Goal: Learn about a topic

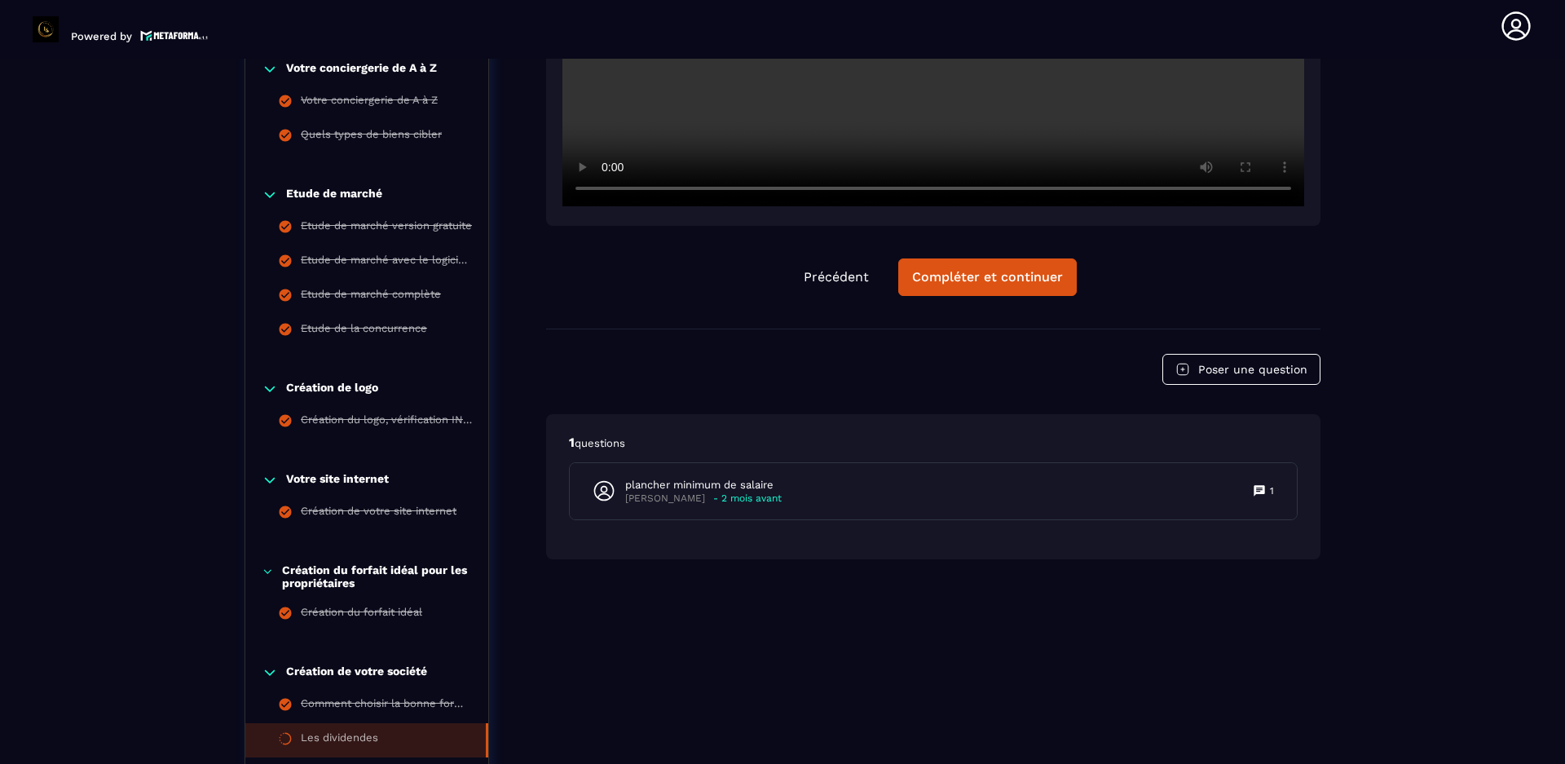
scroll to position [822, 0]
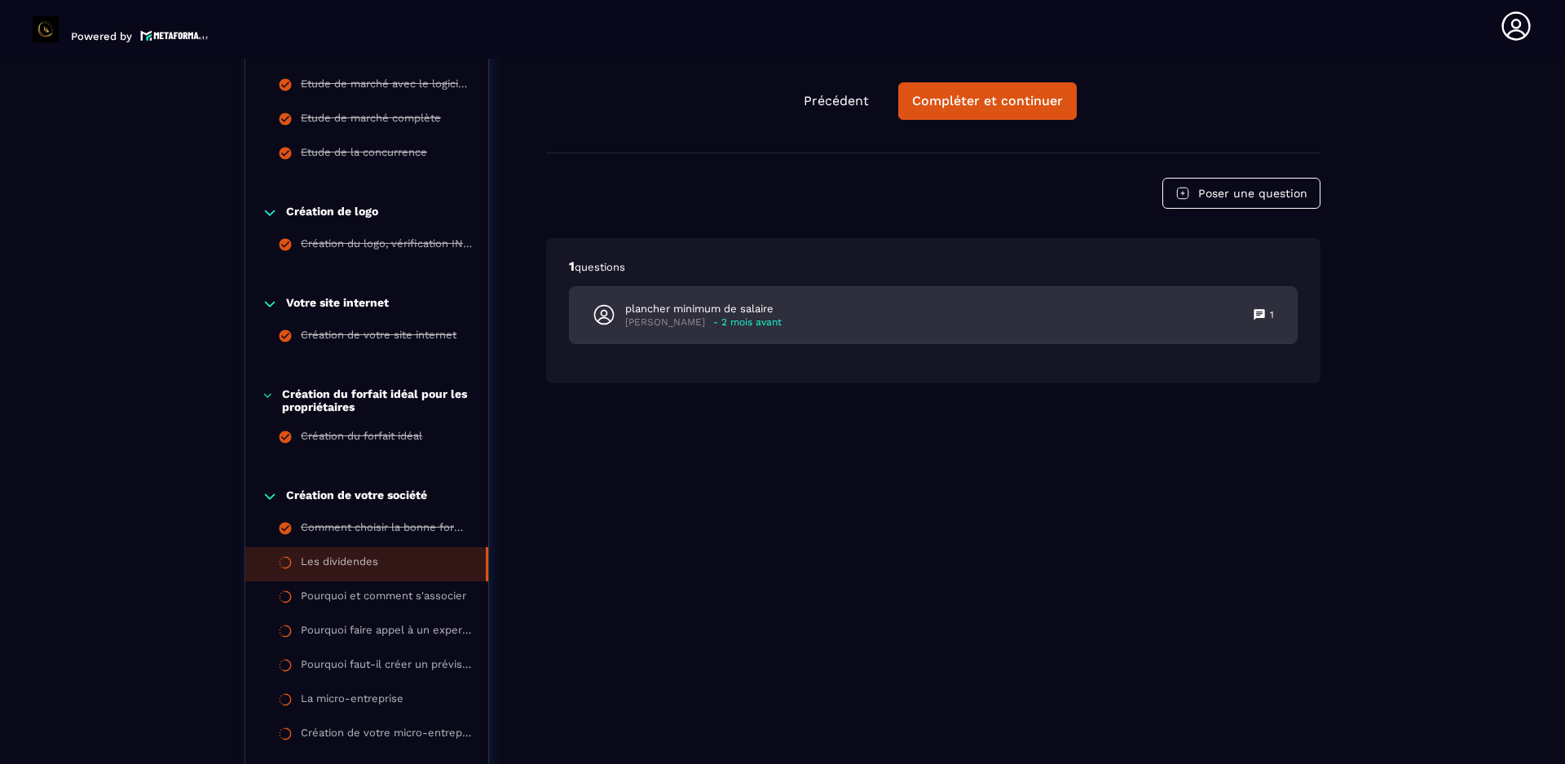
click at [1260, 315] on icon at bounding box center [1259, 314] width 11 height 11
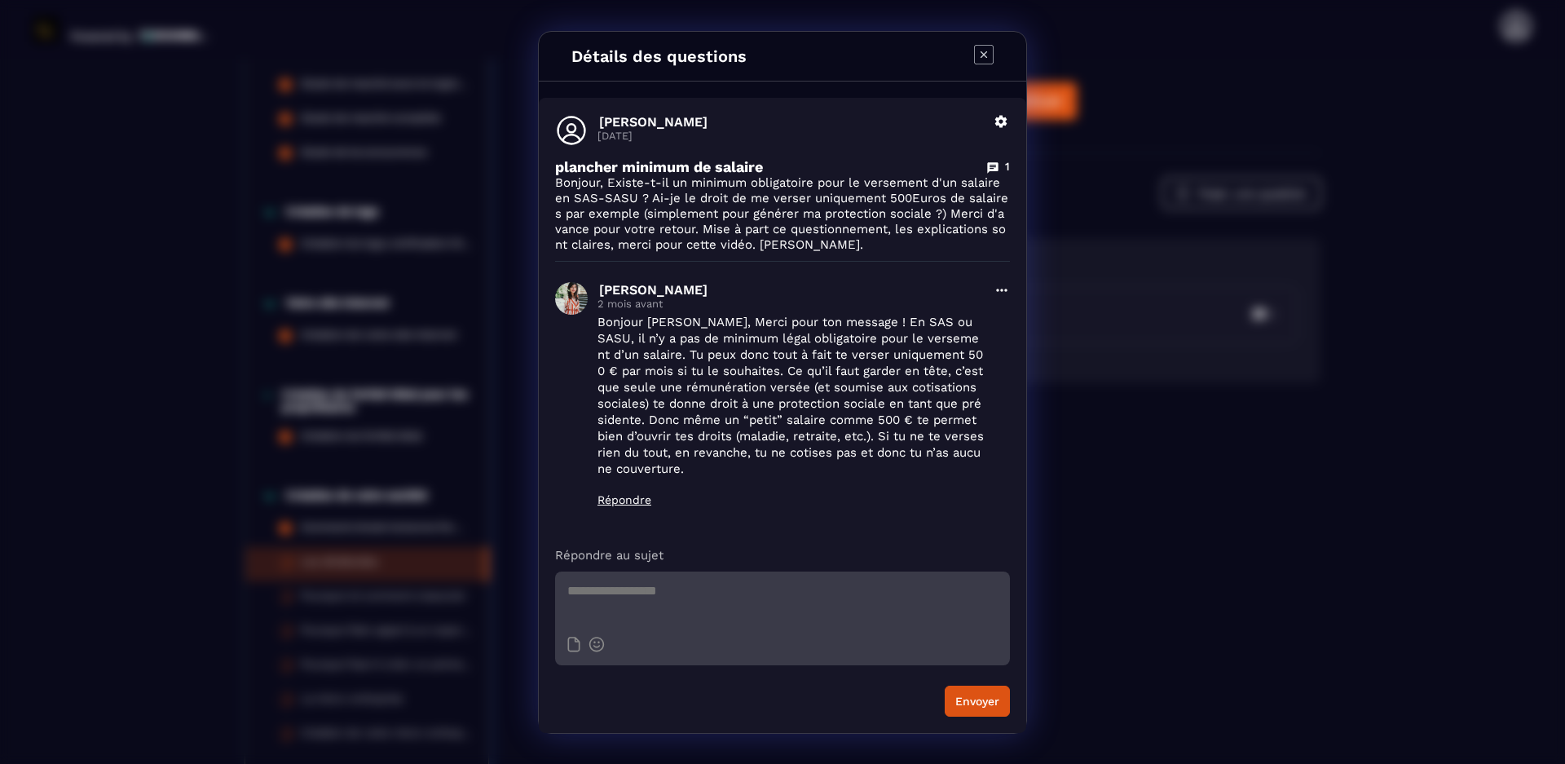
click at [986, 62] on icon "Modal window" at bounding box center [984, 55] width 20 height 20
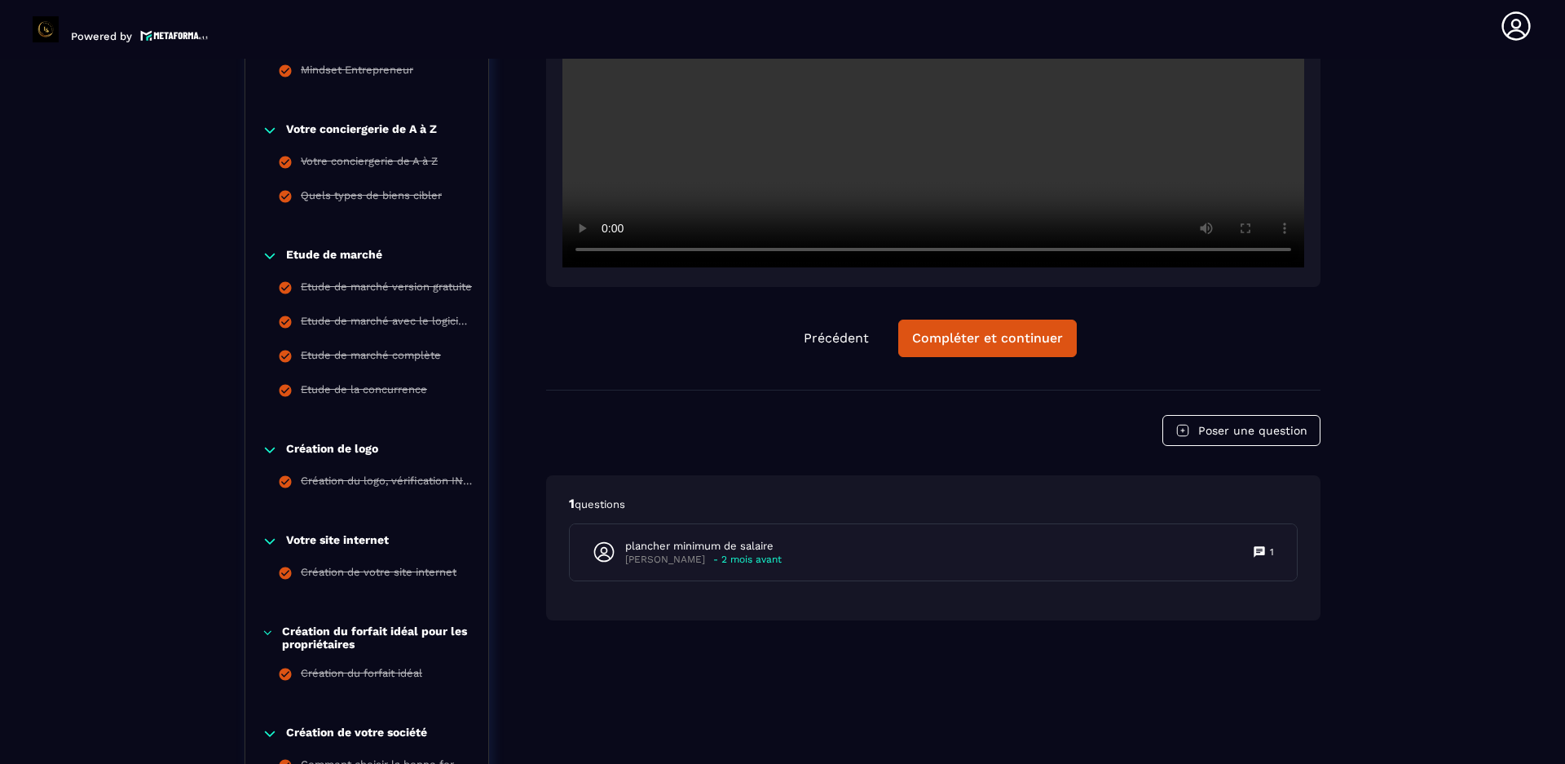
scroll to position [577, 0]
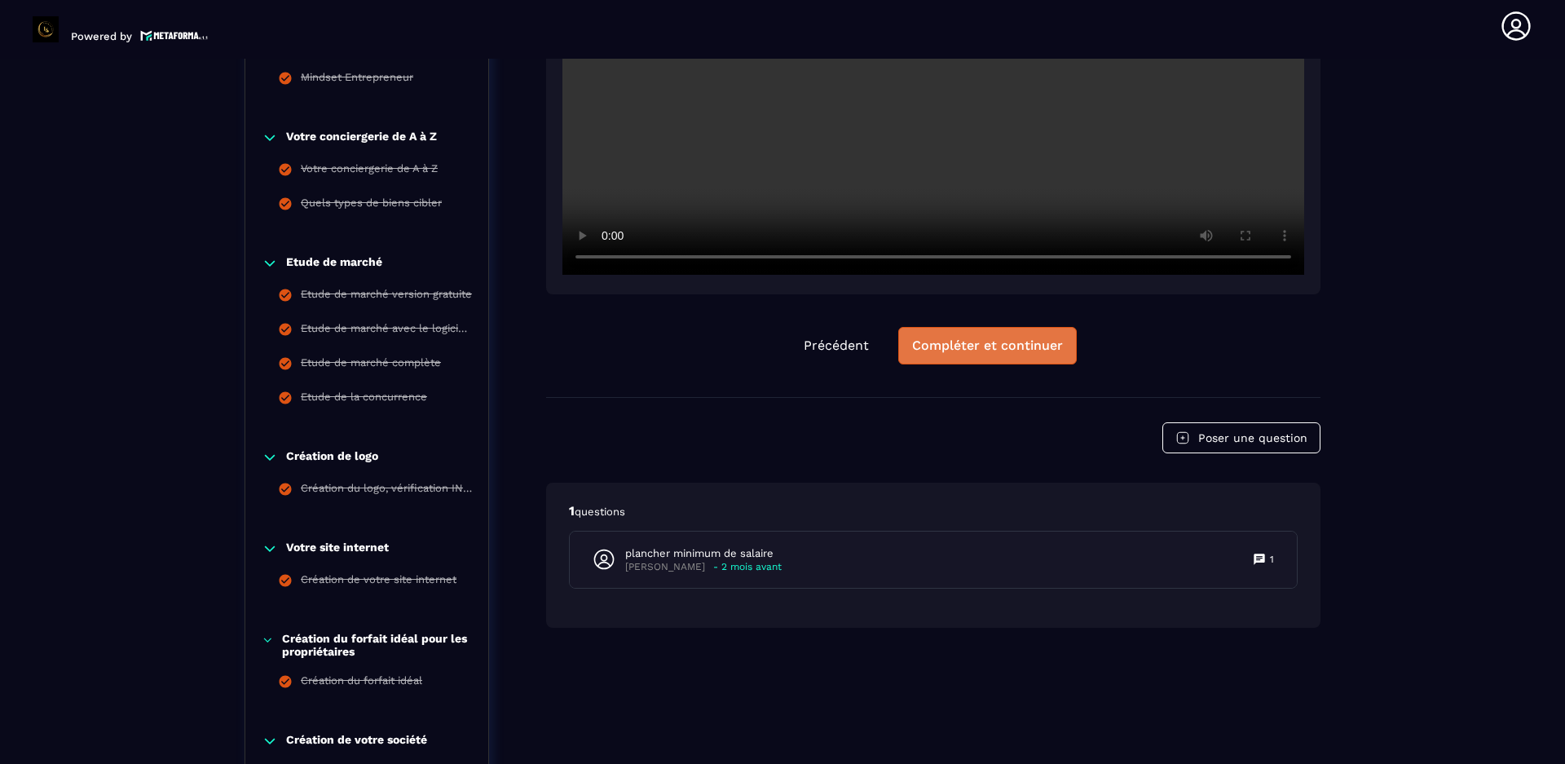
click at [986, 342] on div "Compléter et continuer" at bounding box center [987, 345] width 151 height 16
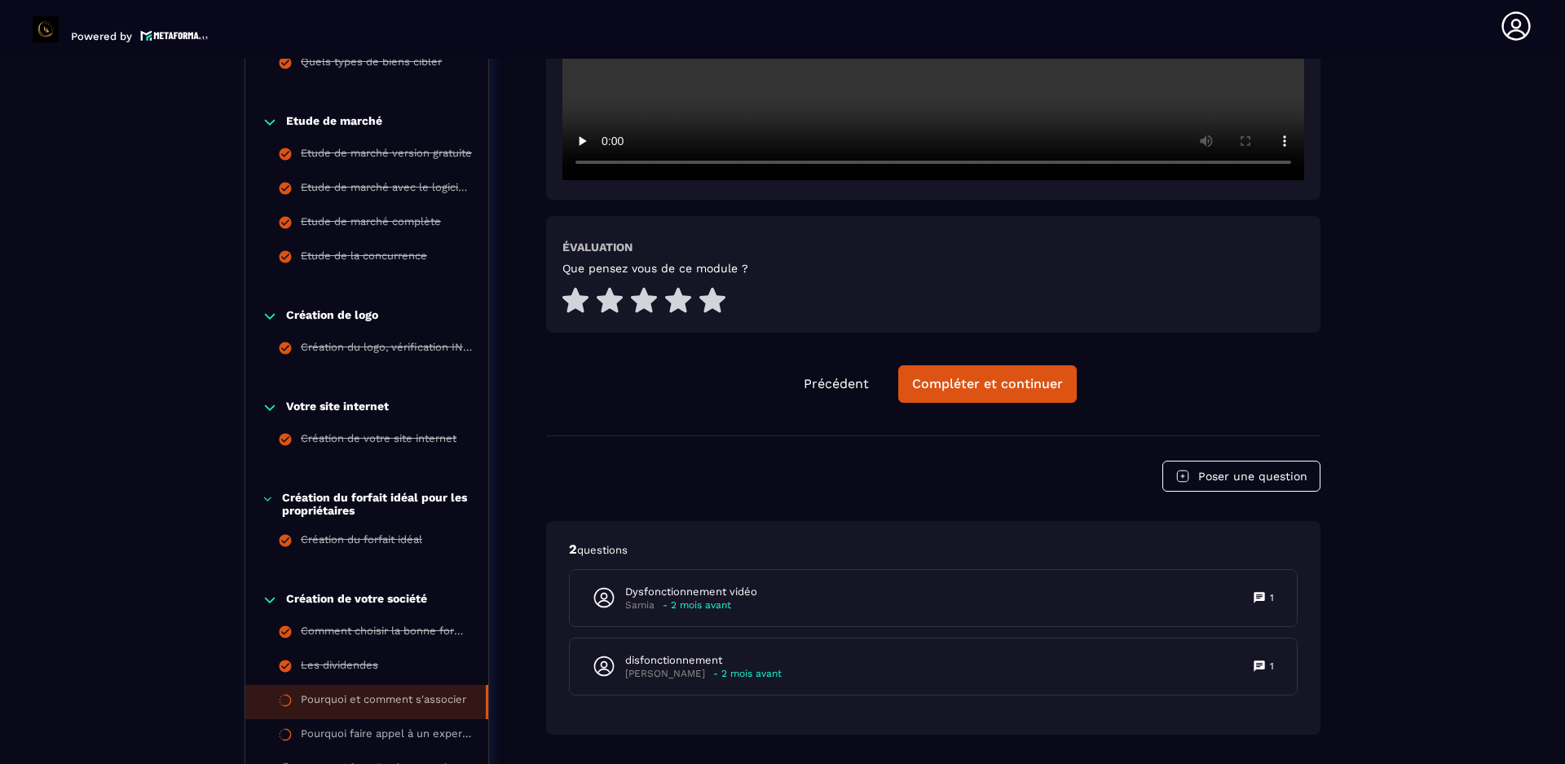
scroll to position [740, 0]
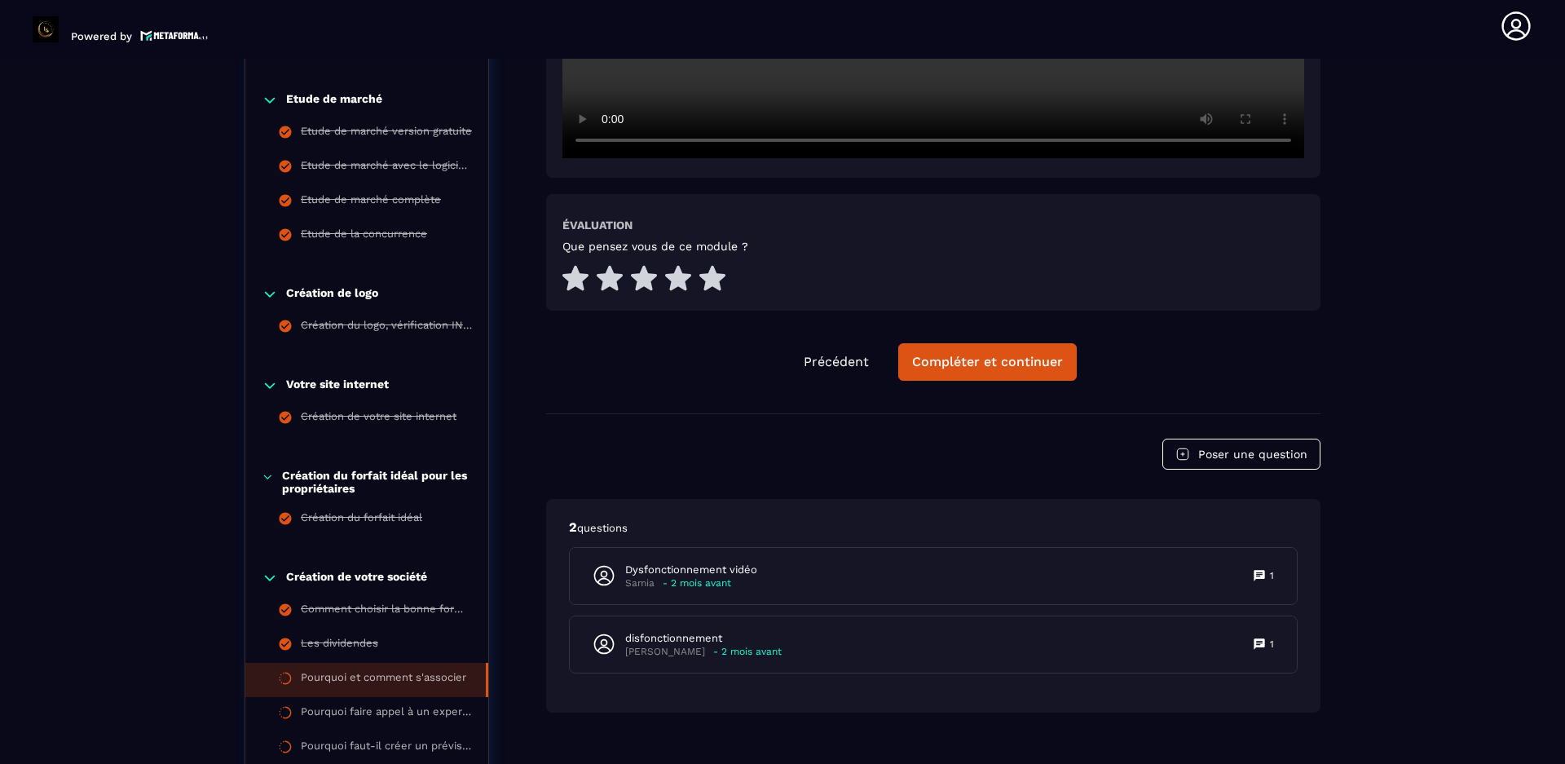
click at [996, 467] on div "Poser une question" at bounding box center [933, 454] width 774 height 31
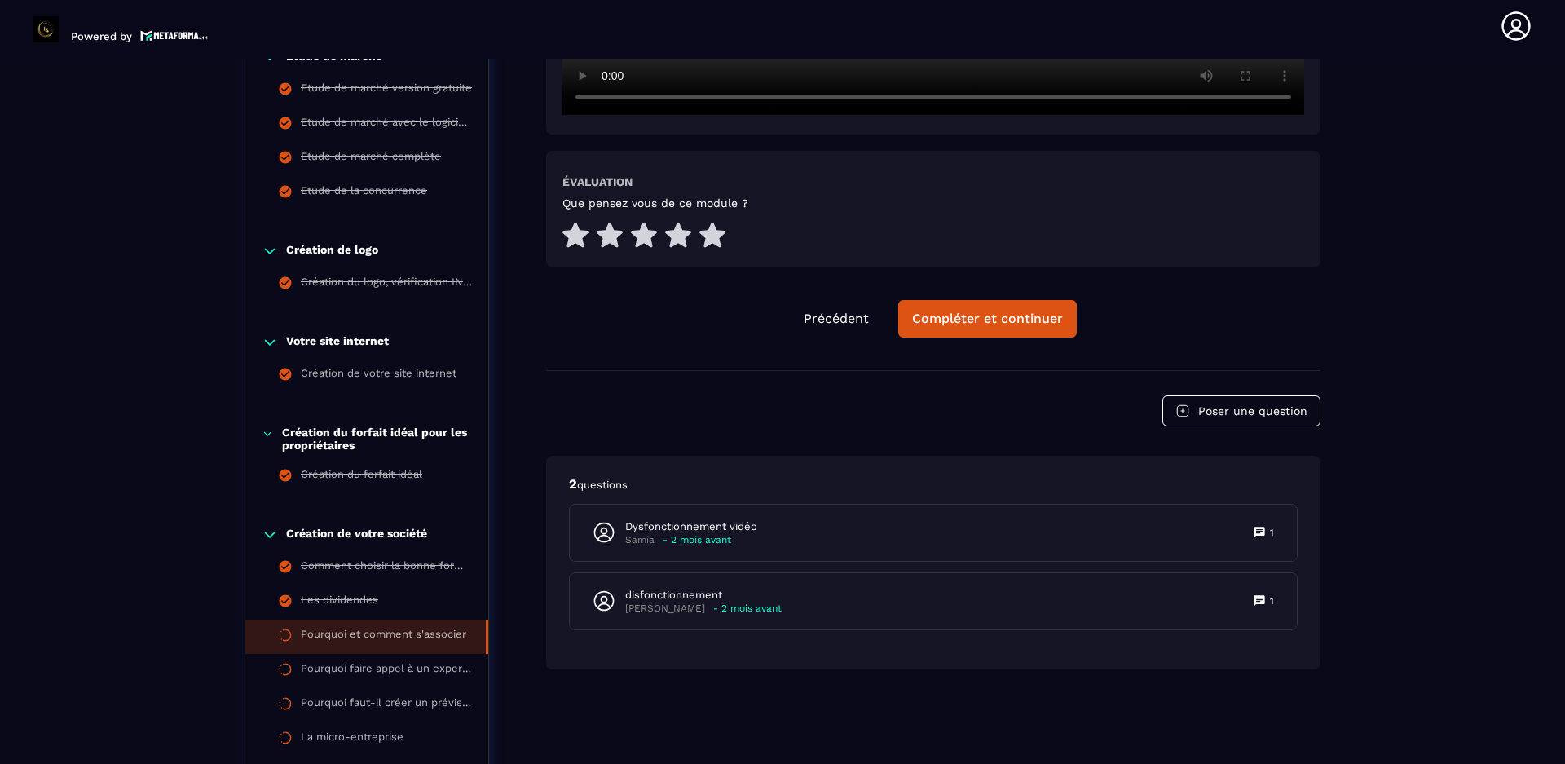
scroll to position [903, 0]
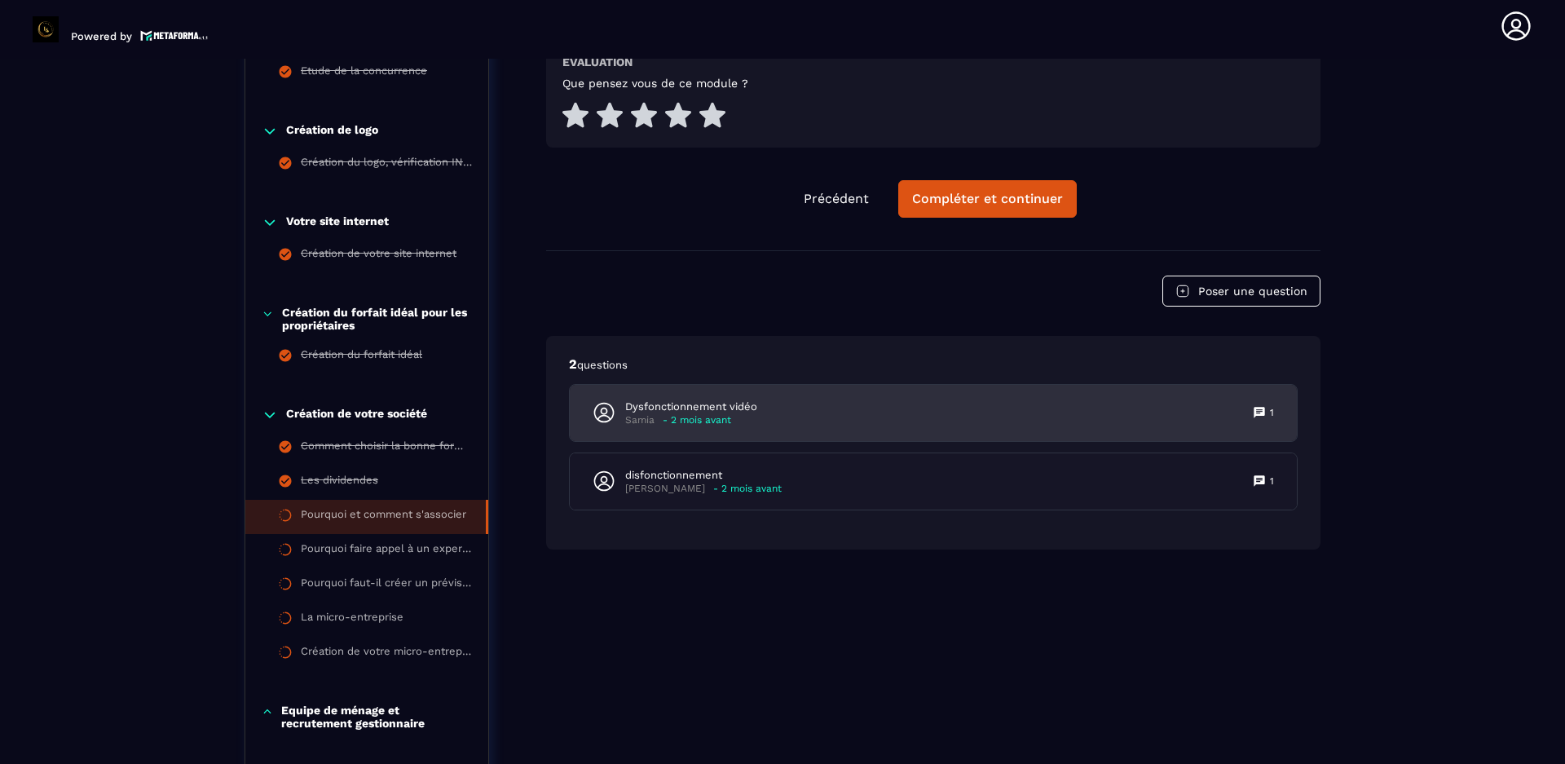
click at [1260, 412] on icon at bounding box center [1259, 412] width 11 height 11
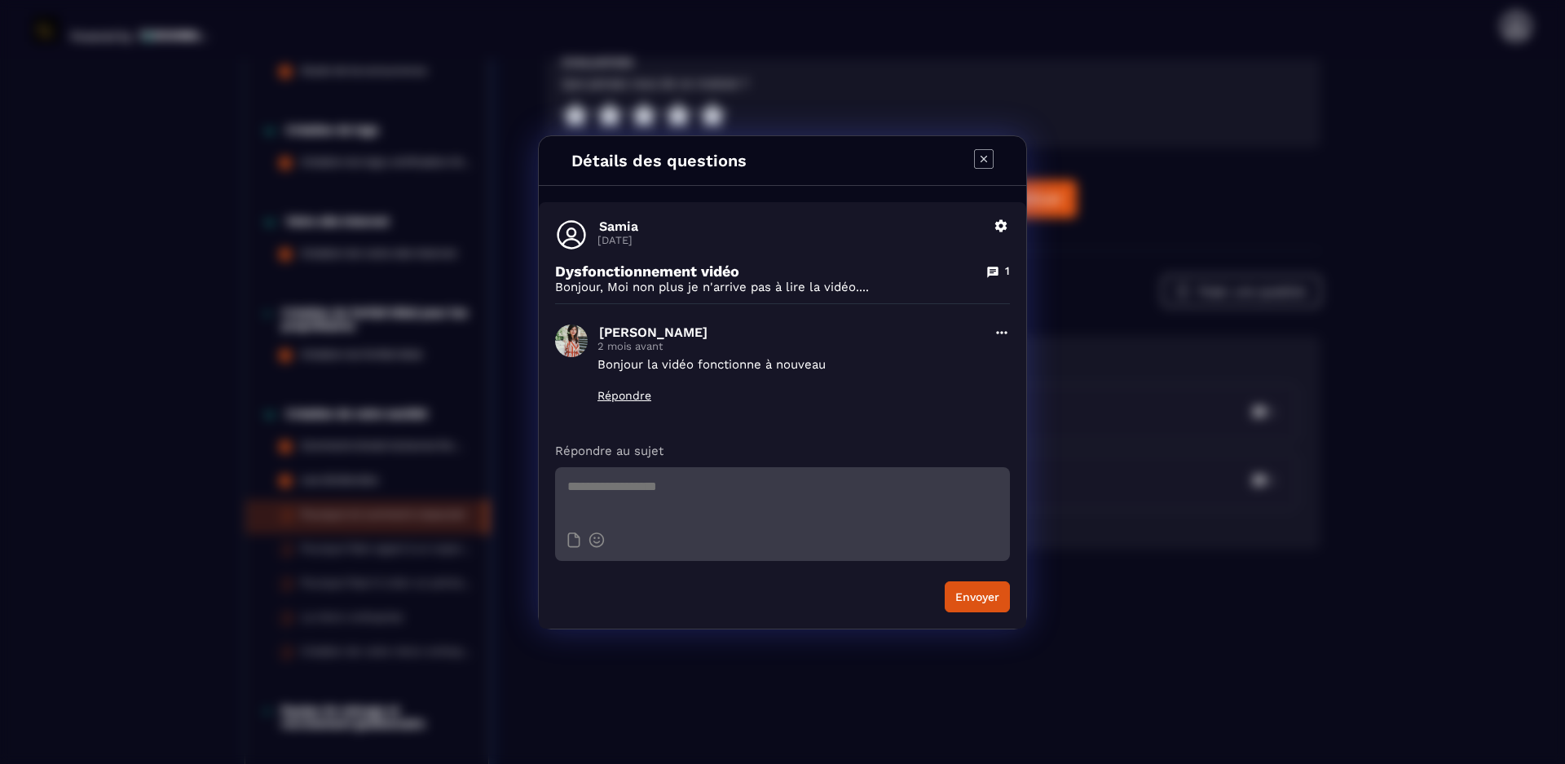
click at [987, 156] on icon "Modal window" at bounding box center [984, 158] width 7 height 7
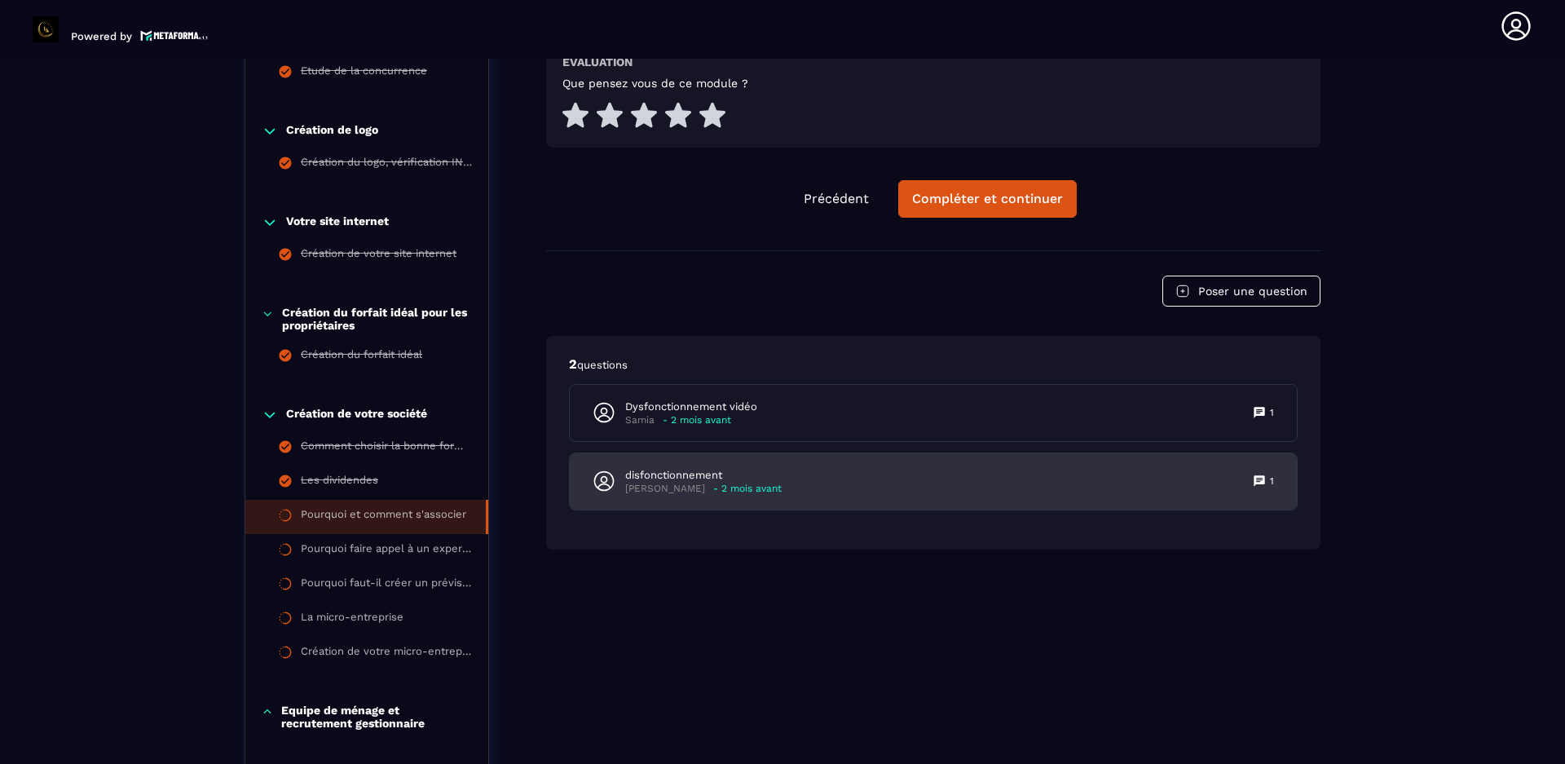
click at [1263, 479] on icon at bounding box center [1259, 480] width 11 height 11
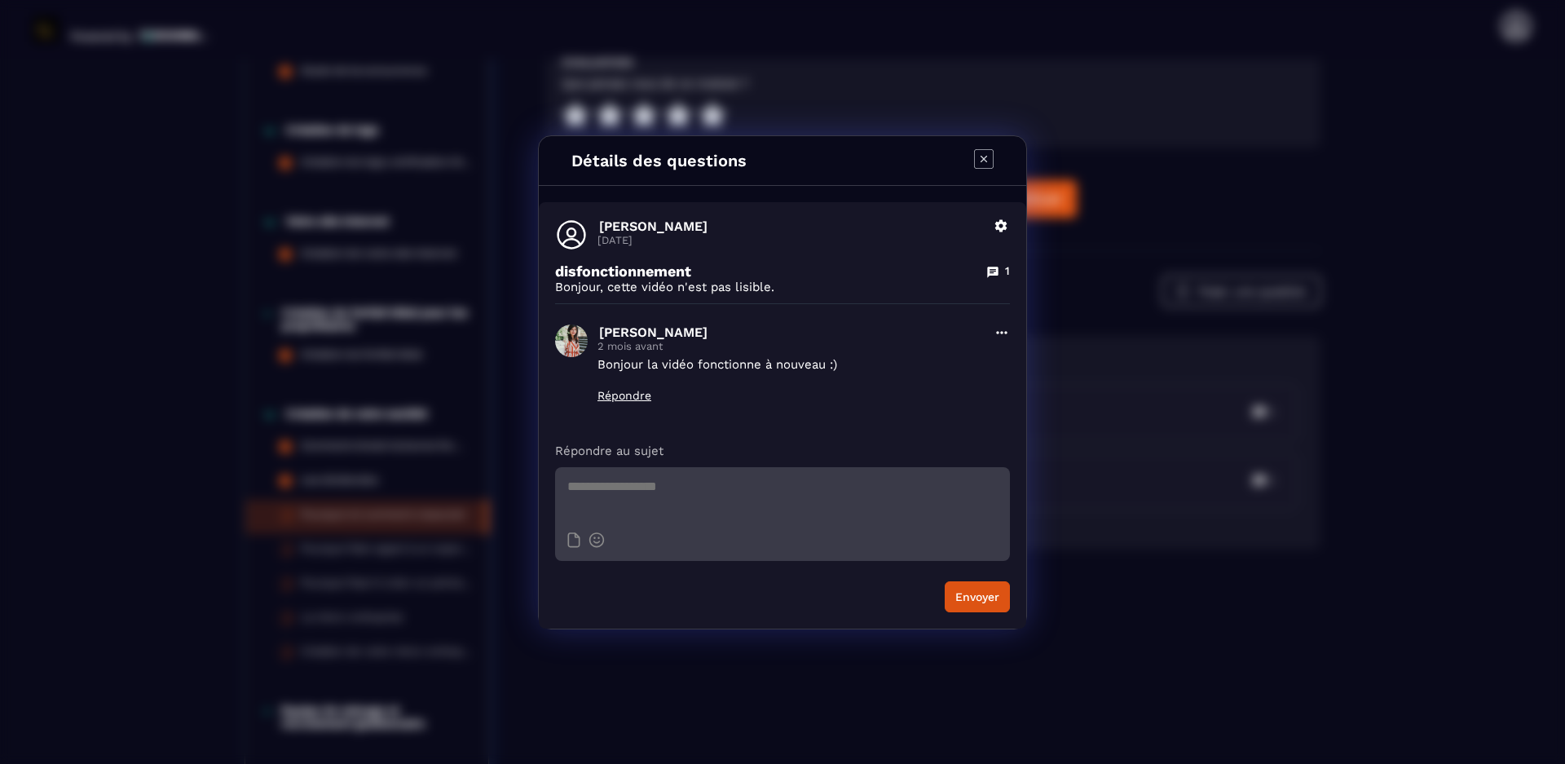
click at [980, 161] on icon "Modal window" at bounding box center [984, 159] width 20 height 20
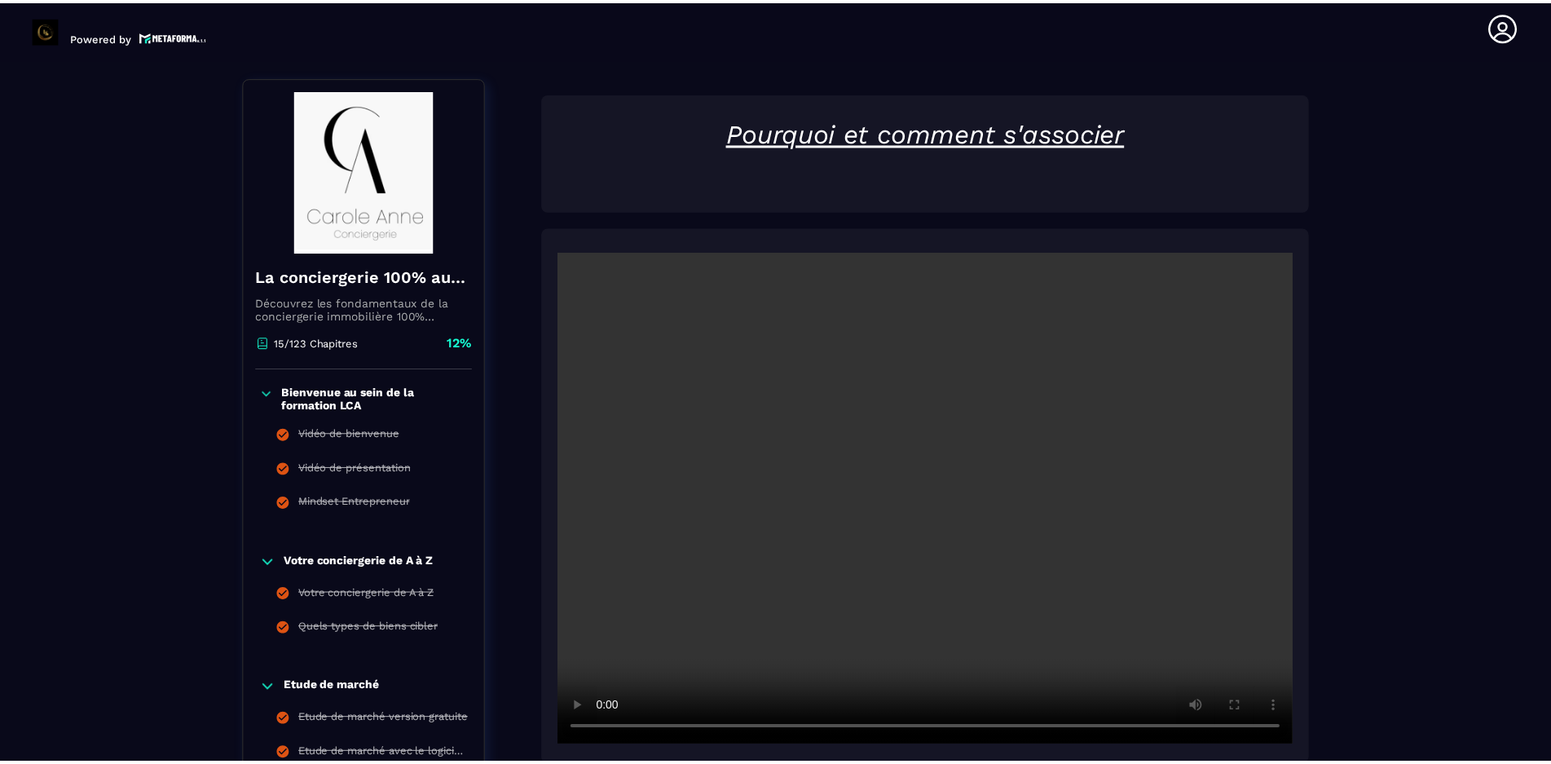
scroll to position [0, 0]
